Goal: Task Accomplishment & Management: Manage account settings

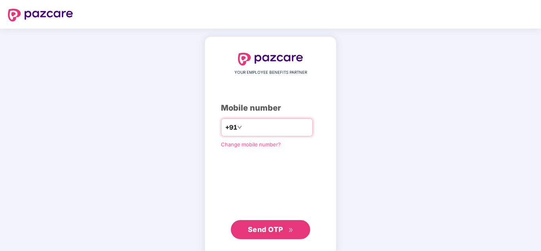
type input "**********"
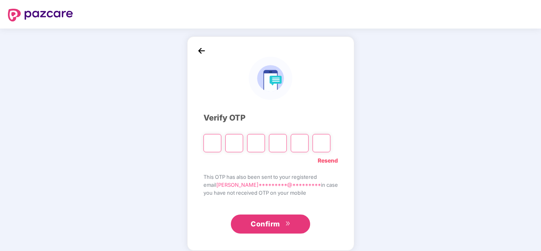
type input "*"
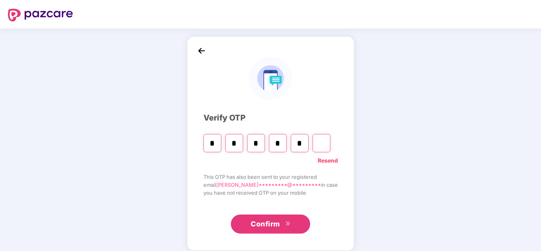
type input "*"
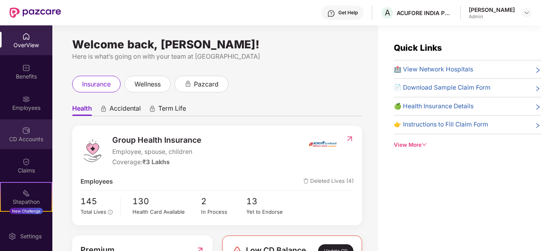
click at [19, 135] on div "CD Accounts" at bounding box center [26, 139] width 52 height 8
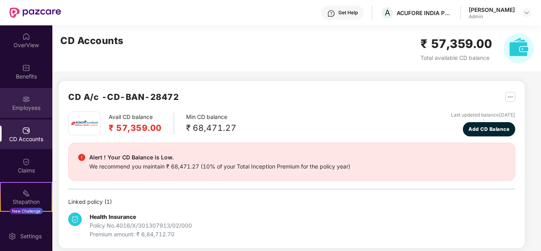
click at [27, 106] on div "Employees" at bounding box center [26, 108] width 52 height 8
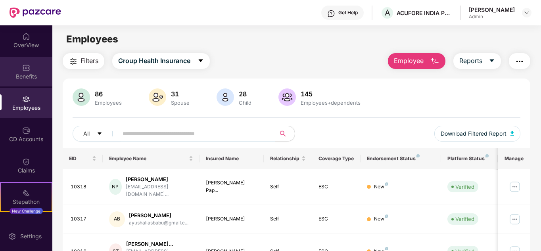
click at [33, 81] on div "Benefits" at bounding box center [26, 72] width 52 height 30
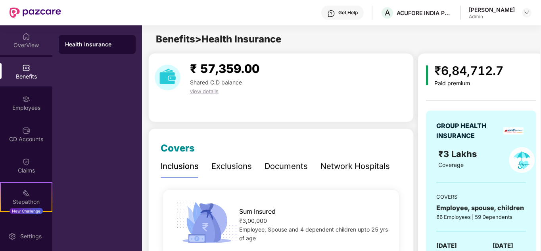
click at [28, 38] on img at bounding box center [26, 37] width 8 height 8
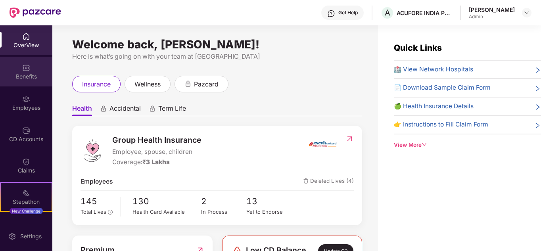
click at [28, 69] on img at bounding box center [26, 68] width 8 height 8
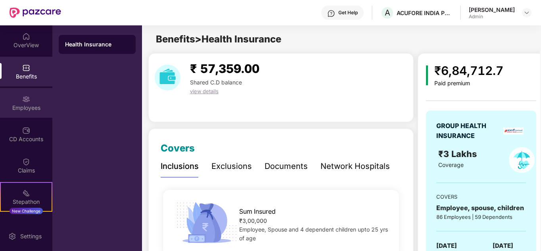
click at [19, 105] on div "Employees" at bounding box center [26, 108] width 52 height 8
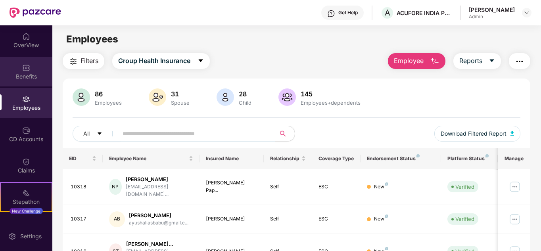
click at [27, 64] on img at bounding box center [26, 68] width 8 height 8
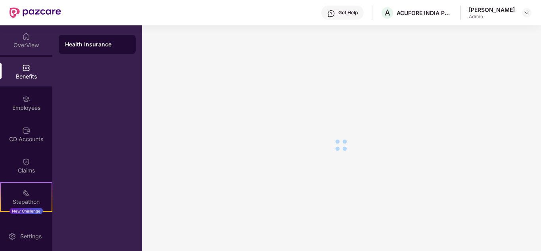
click at [23, 39] on img at bounding box center [26, 37] width 8 height 8
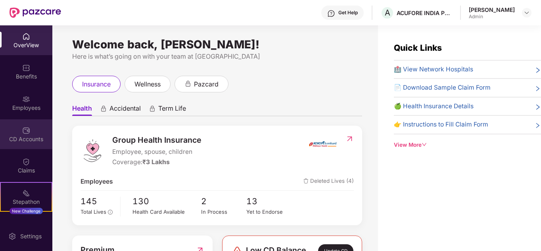
click at [37, 137] on div "CD Accounts" at bounding box center [26, 139] width 52 height 8
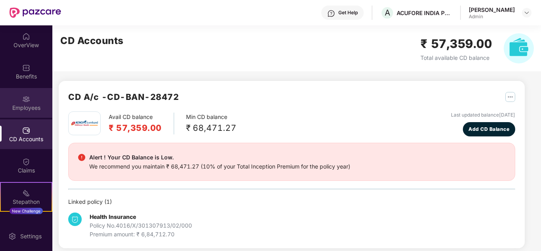
click at [28, 108] on div "Employees" at bounding box center [26, 108] width 52 height 8
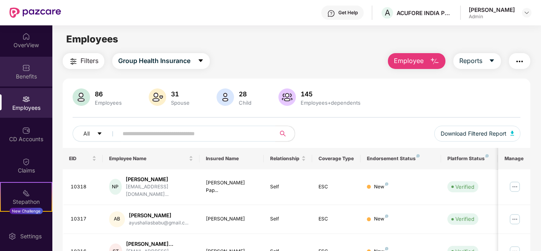
click at [25, 70] on img at bounding box center [26, 68] width 8 height 8
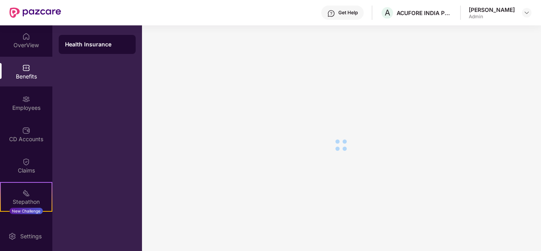
click at [27, 47] on div "OverView" at bounding box center [26, 45] width 52 height 8
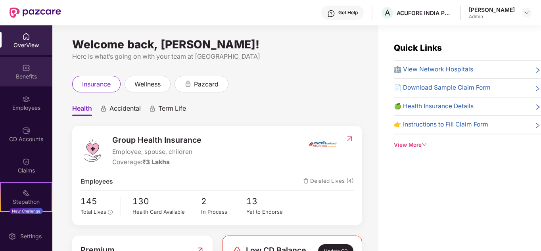
click at [19, 72] on div "Benefits" at bounding box center [26, 72] width 52 height 30
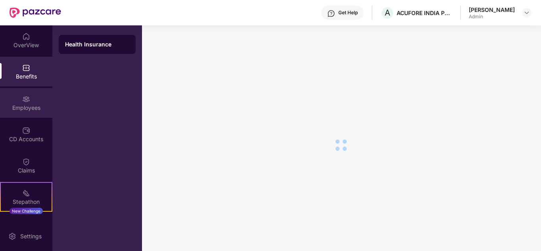
click at [20, 104] on div "Employees" at bounding box center [26, 108] width 52 height 8
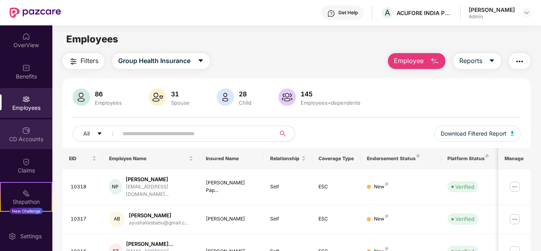
click at [24, 132] on img at bounding box center [26, 131] width 8 height 8
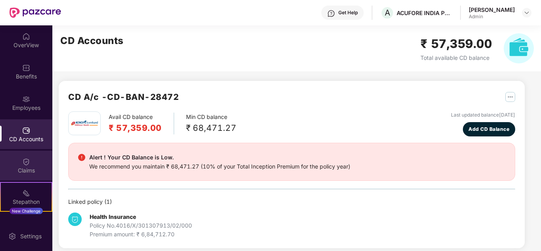
click at [30, 171] on div "Claims" at bounding box center [26, 171] width 52 height 8
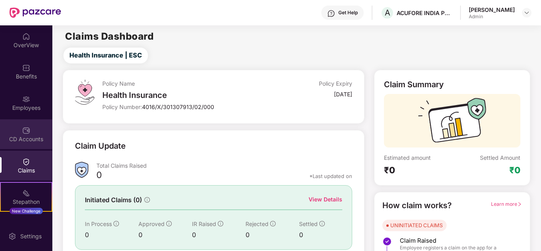
click at [26, 139] on div "CD Accounts" at bounding box center [26, 139] width 52 height 8
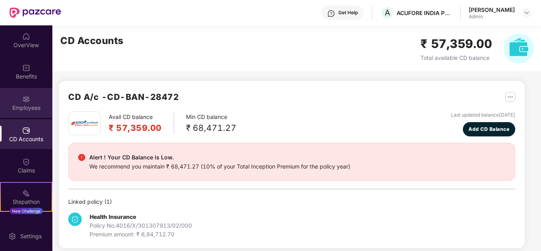
click at [25, 101] on img at bounding box center [26, 99] width 8 height 8
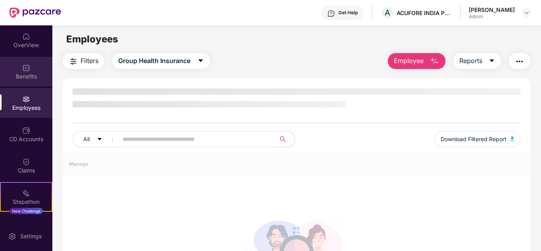
click at [27, 71] on img at bounding box center [26, 68] width 8 height 8
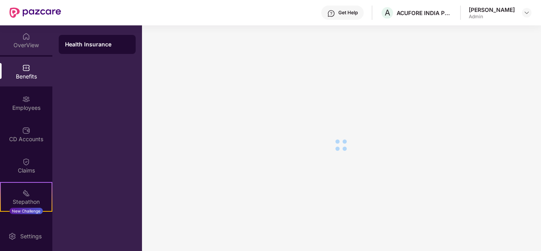
click at [24, 44] on div "OverView" at bounding box center [26, 45] width 52 height 8
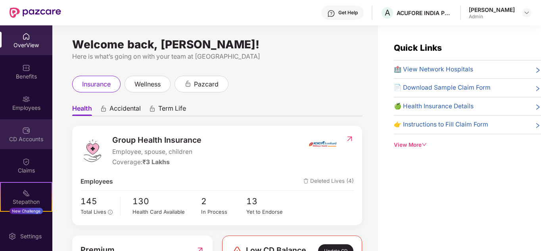
click at [31, 131] on div "CD Accounts" at bounding box center [26, 134] width 52 height 30
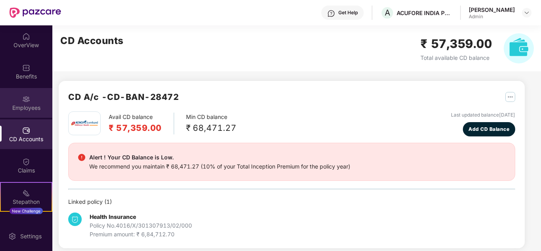
click at [27, 100] on img at bounding box center [26, 99] width 8 height 8
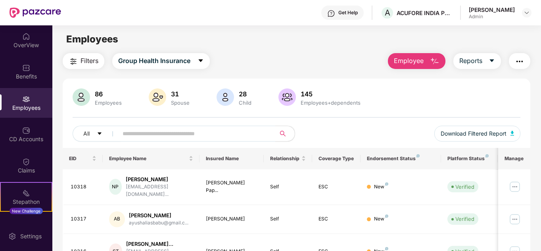
drag, startPoint x: 24, startPoint y: 67, endPoint x: 25, endPoint y: 56, distance: 11.6
click at [24, 66] on img at bounding box center [26, 68] width 8 height 8
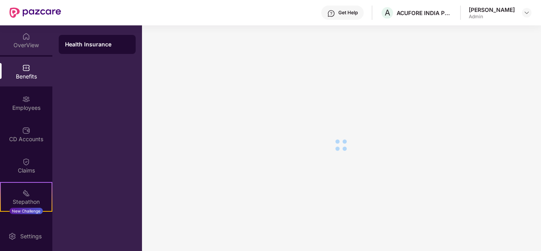
click at [30, 35] on div "OverView" at bounding box center [26, 40] width 52 height 30
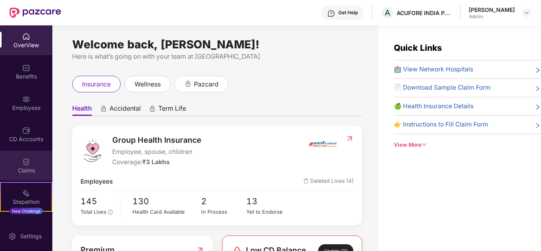
click at [21, 168] on div "Claims" at bounding box center [26, 171] width 52 height 8
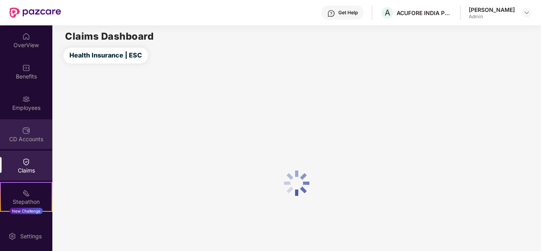
click at [25, 130] on img at bounding box center [26, 131] width 8 height 8
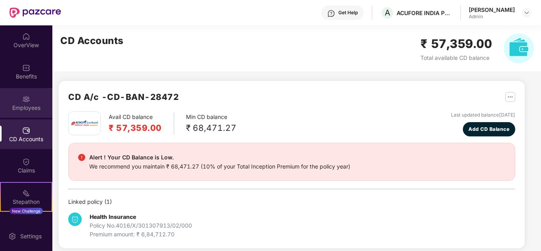
click at [23, 103] on img at bounding box center [26, 99] width 8 height 8
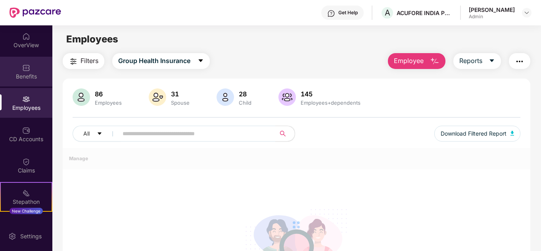
click at [30, 73] on div "Benefits" at bounding box center [26, 77] width 52 height 8
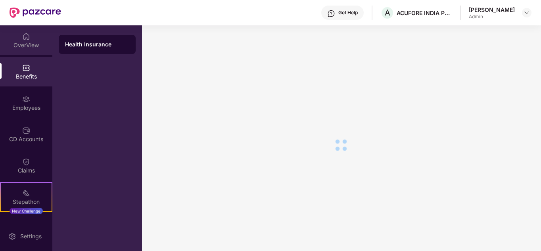
click at [29, 41] on div "OverView" at bounding box center [26, 45] width 52 height 8
